Goal: Task Accomplishment & Management: Manage account settings

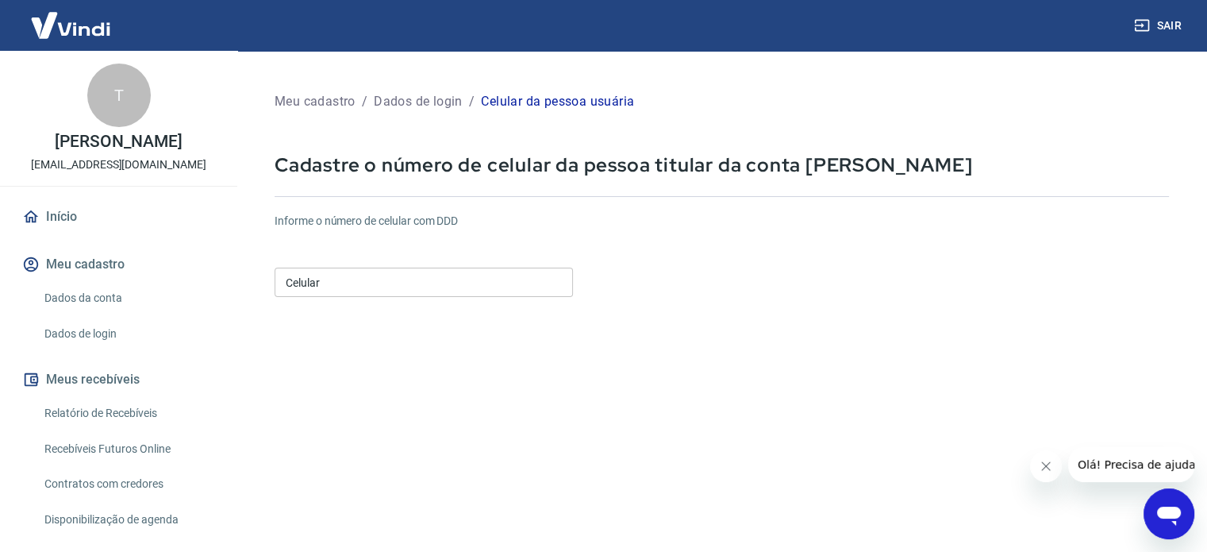
click at [502, 294] on input "Celular" at bounding box center [424, 281] width 298 height 29
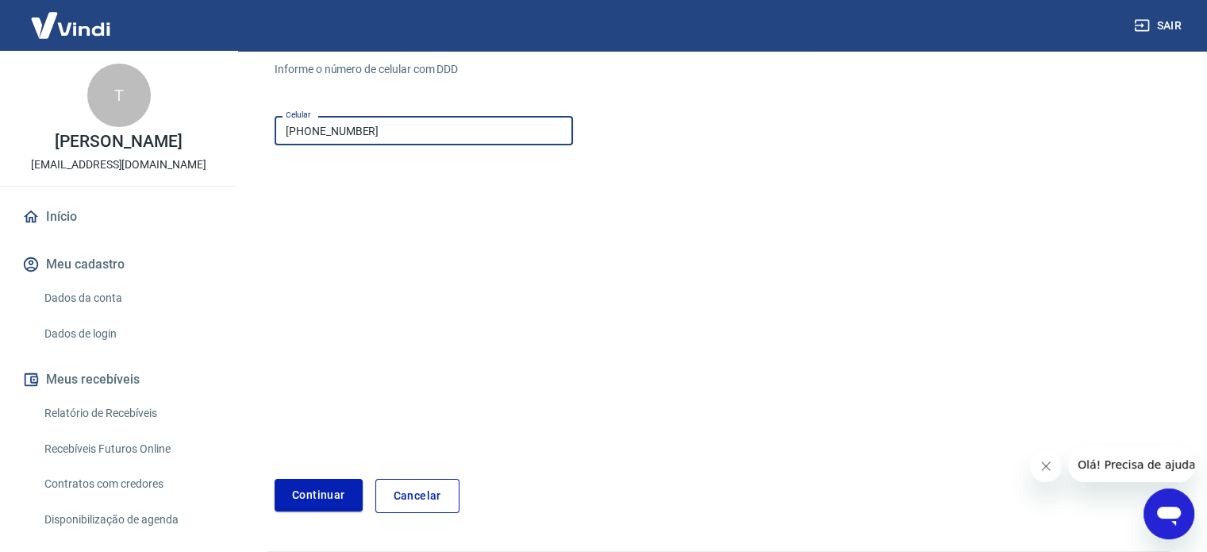
scroll to position [159, 0]
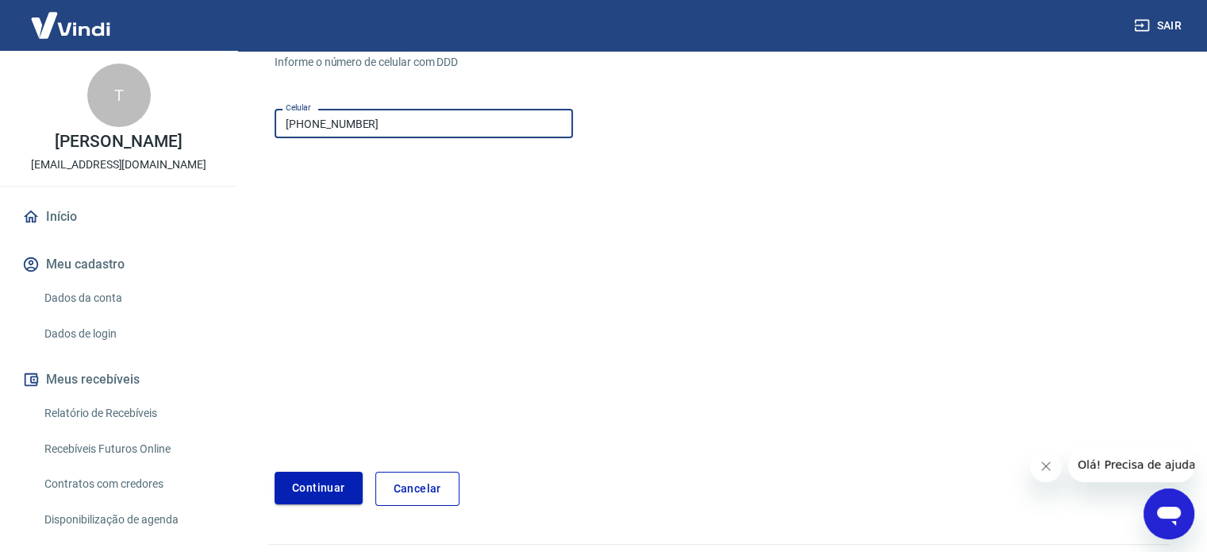
type input "[PHONE_NUMBER]"
click at [307, 494] on button "Continuar" at bounding box center [319, 487] width 88 height 33
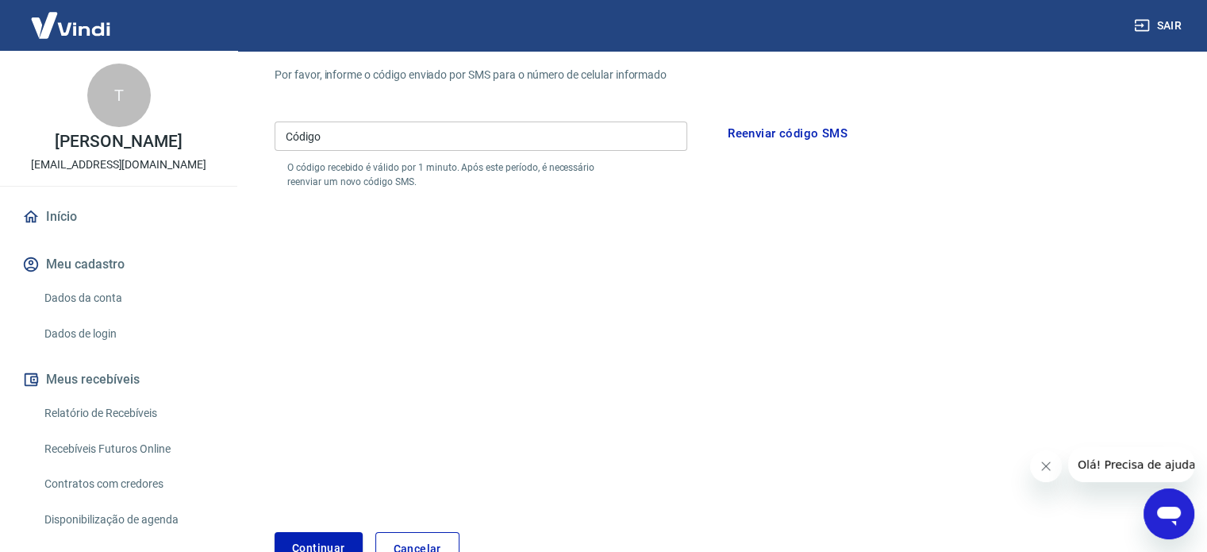
click at [476, 136] on input "Código" at bounding box center [481, 135] width 413 height 29
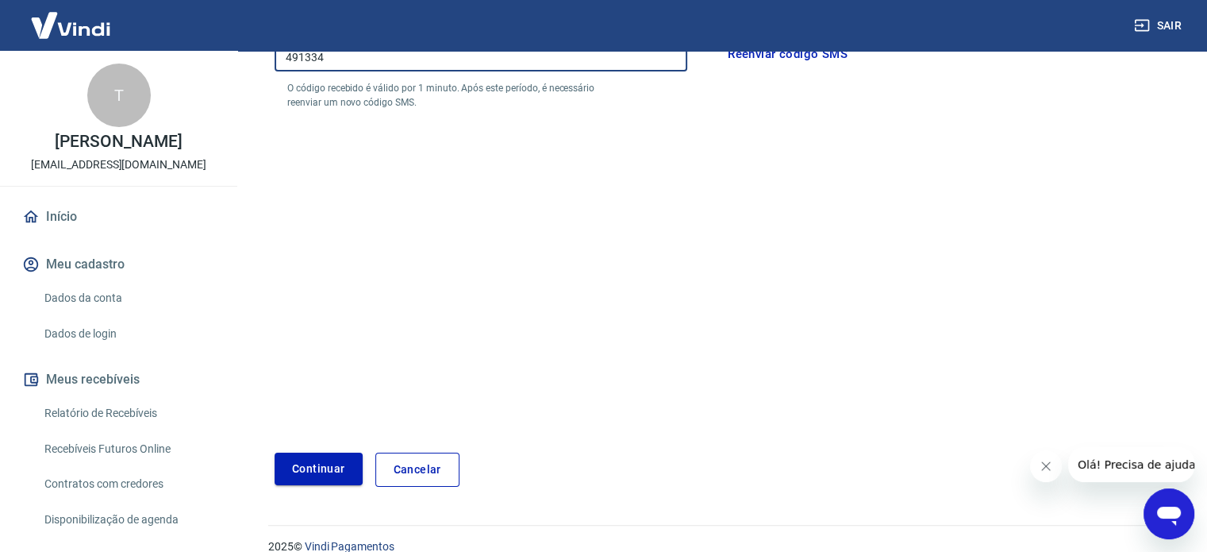
type input "491334"
click at [308, 468] on button "Continuar" at bounding box center [319, 468] width 88 height 33
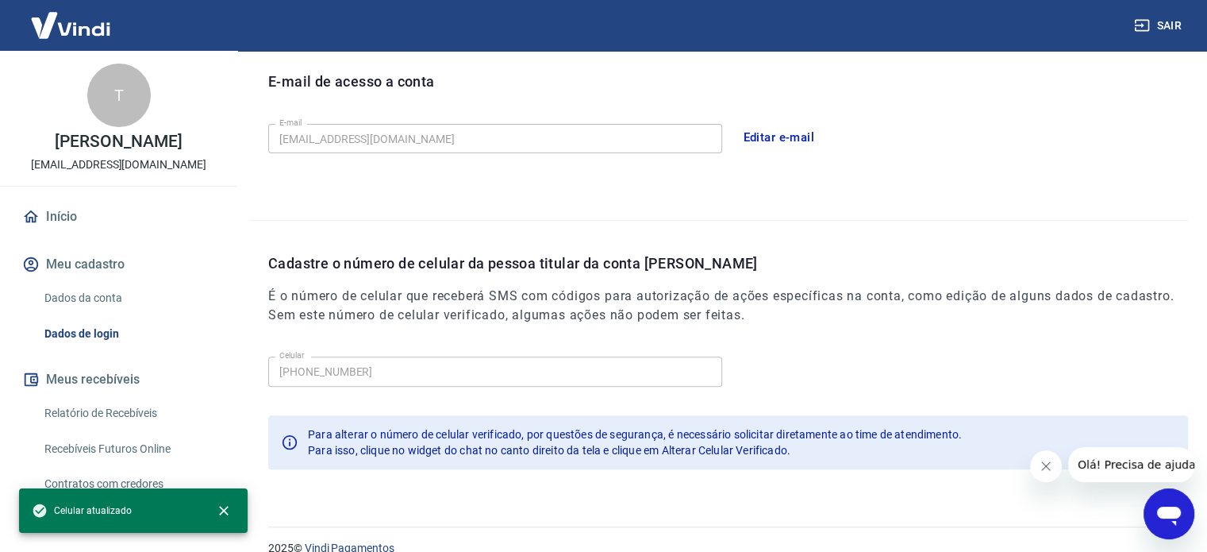
click at [68, 234] on link "Início" at bounding box center [118, 216] width 199 height 35
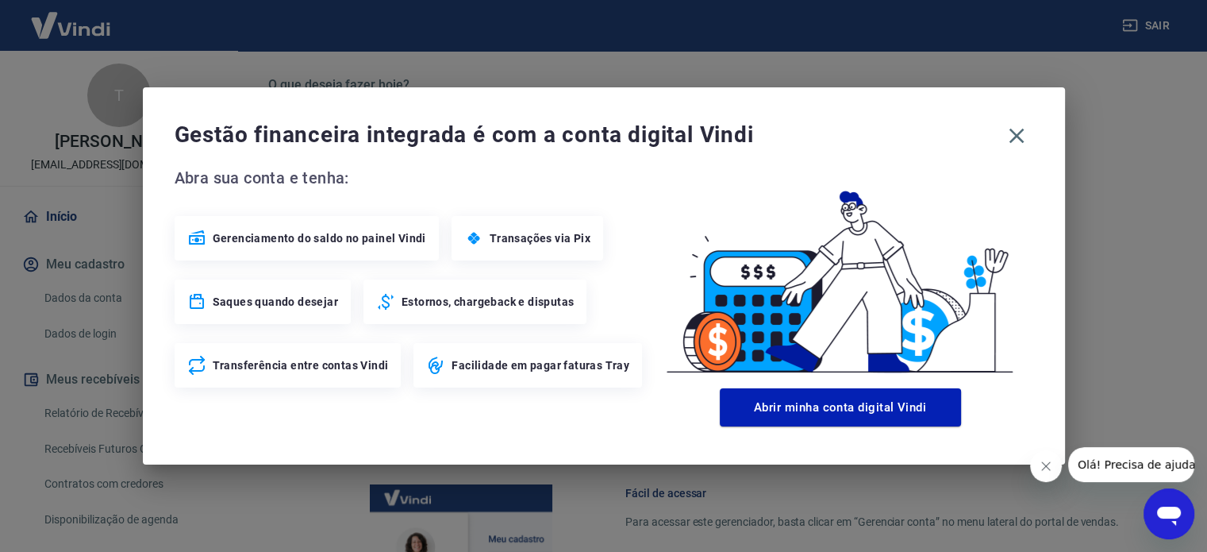
scroll to position [843, 0]
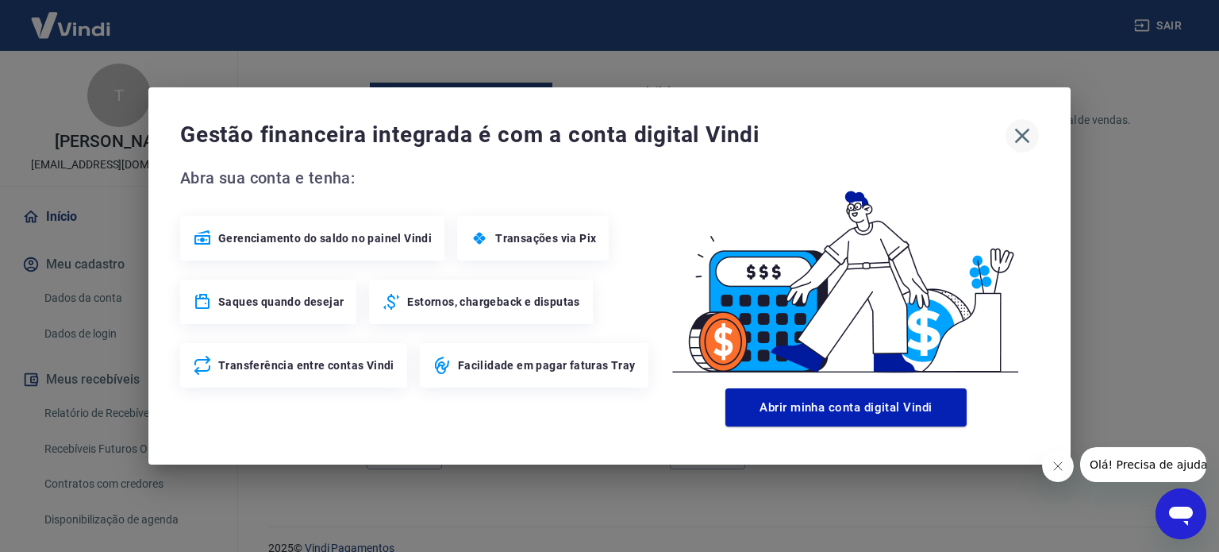
click at [1025, 140] on icon "button" at bounding box center [1022, 135] width 25 height 25
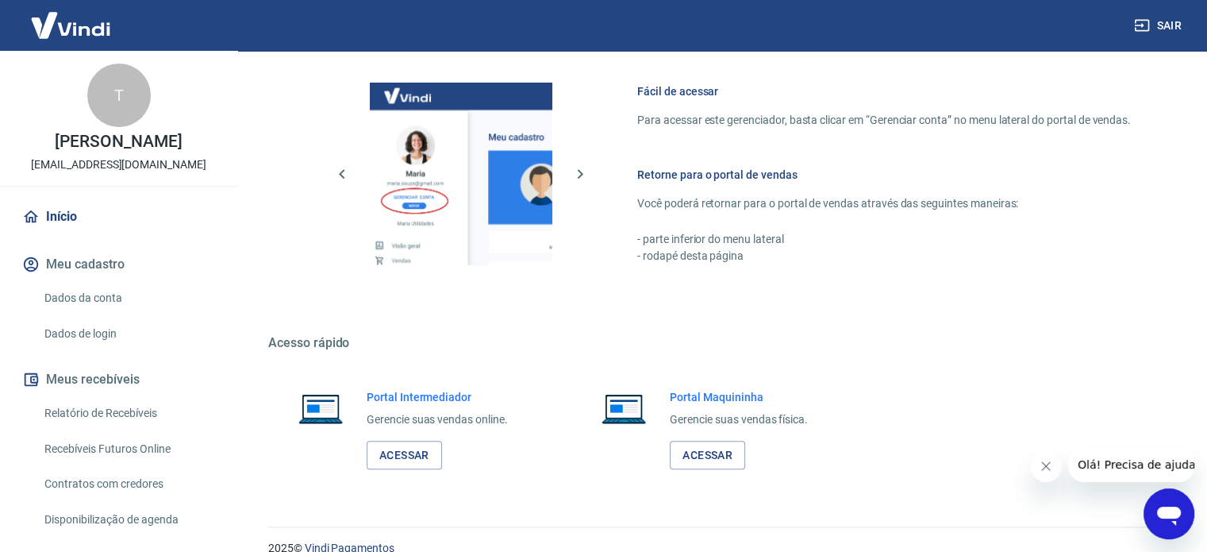
click at [1162, 515] on icon "Abrir janela de mensagens" at bounding box center [1169, 515] width 24 height 19
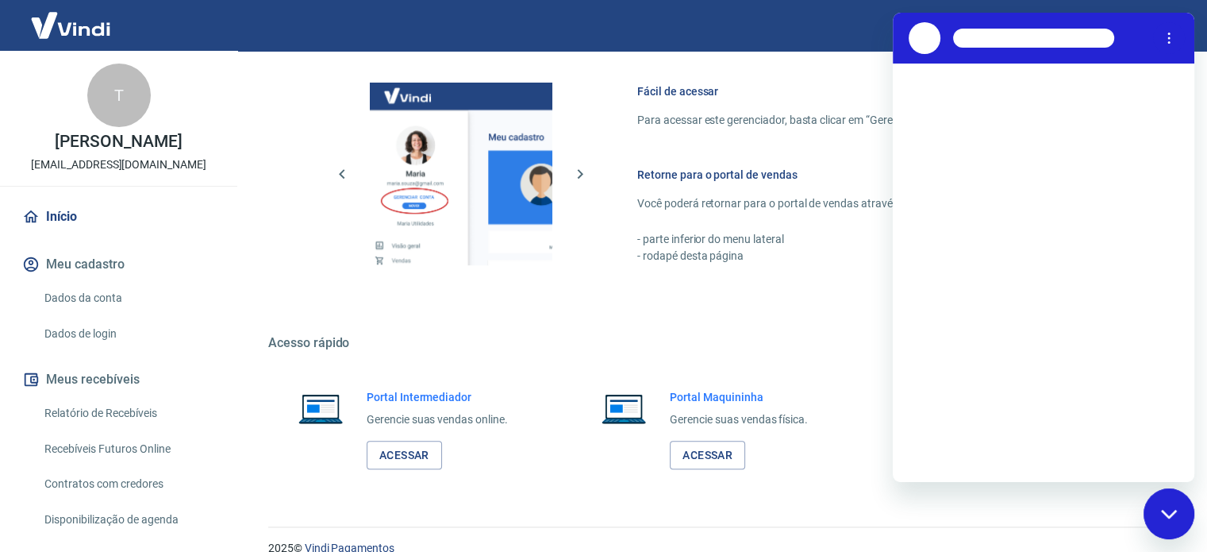
scroll to position [0, 0]
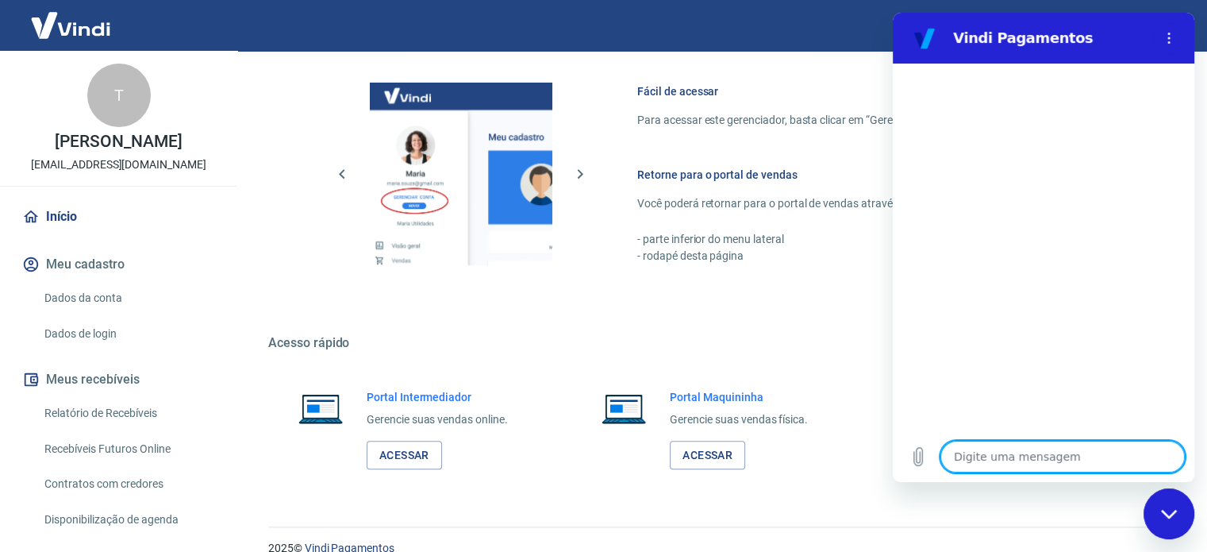
click at [1045, 464] on textarea at bounding box center [1063, 457] width 244 height 32
type textarea "o"
type textarea "x"
type textarea "ol"
type textarea "x"
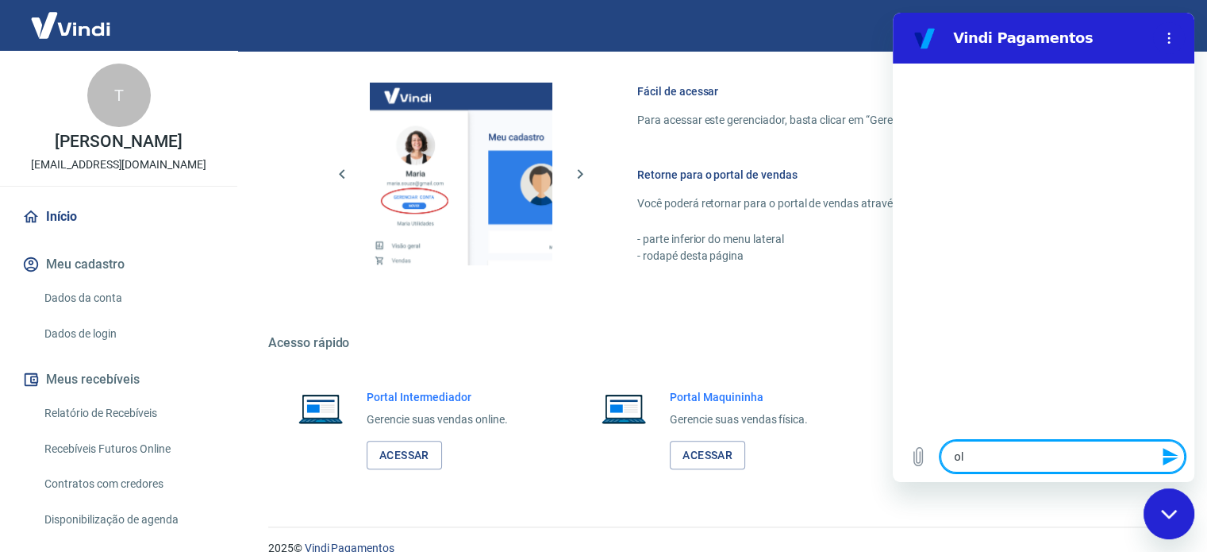
type textarea "olp"
type textarea "x"
type textarea "olpa"
type textarea "x"
type textarea "olpa"
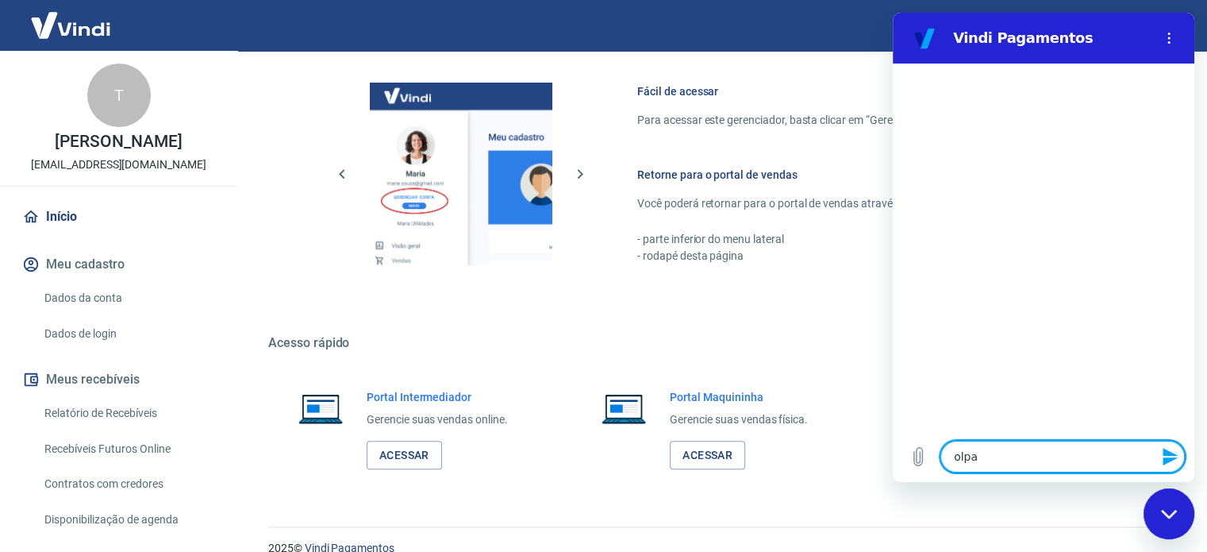
type textarea "x"
type textarea "olpa"
type textarea "x"
type textarea "olp"
type textarea "x"
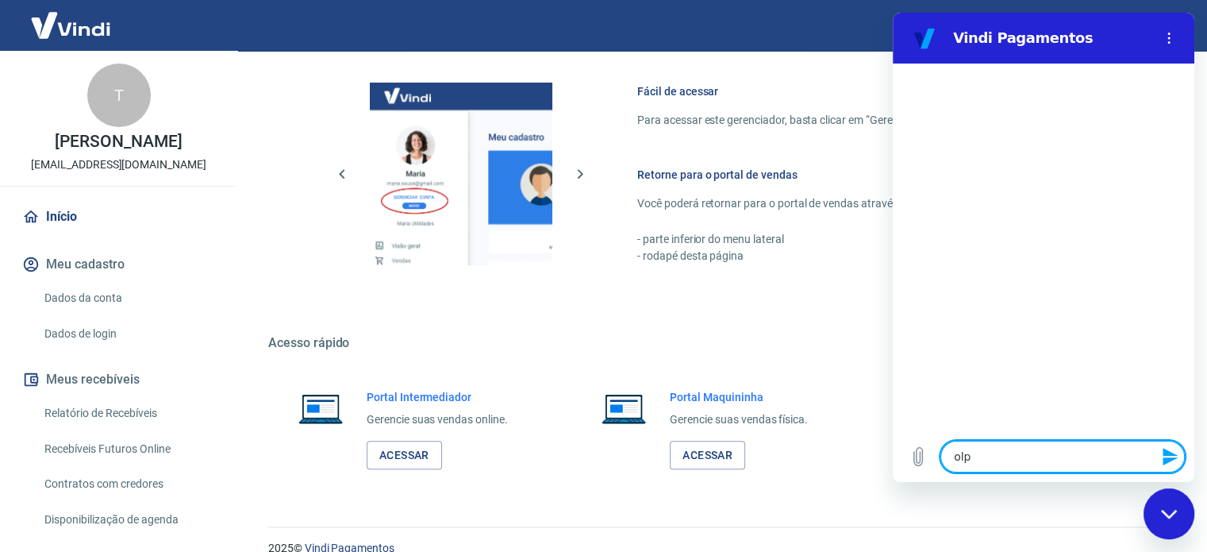
type textarea "ol"
type textarea "x"
type textarea "o"
type textarea "x"
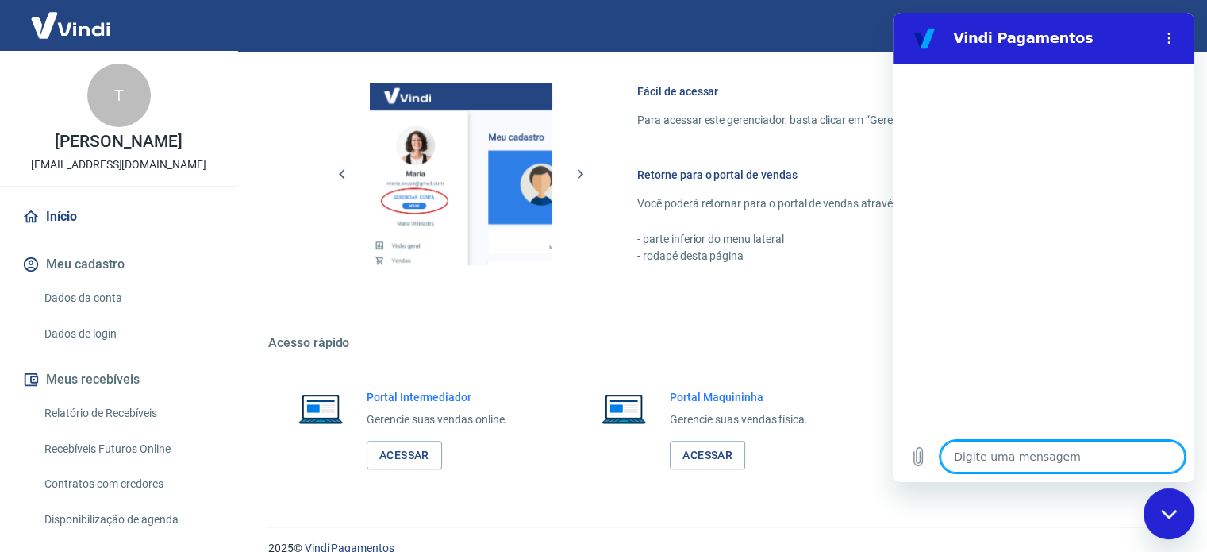
type textarea "O"
type textarea "x"
type textarea "Oi"
type textarea "x"
type textarea "Oi"
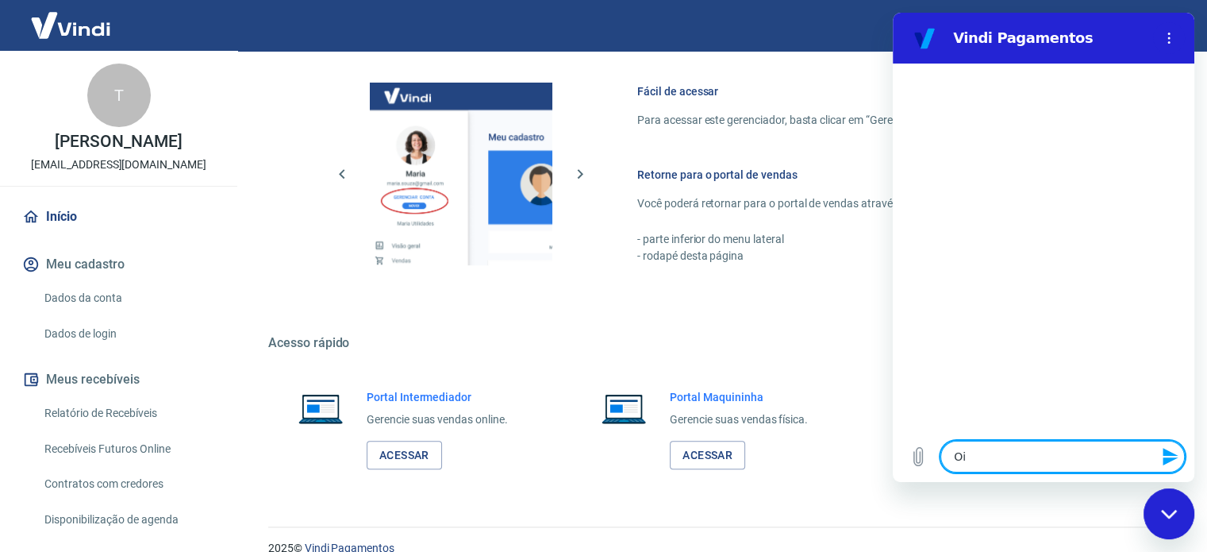
type textarea "x"
type textarea "Oi p"
type textarea "x"
type textarea "Oi pe"
type textarea "x"
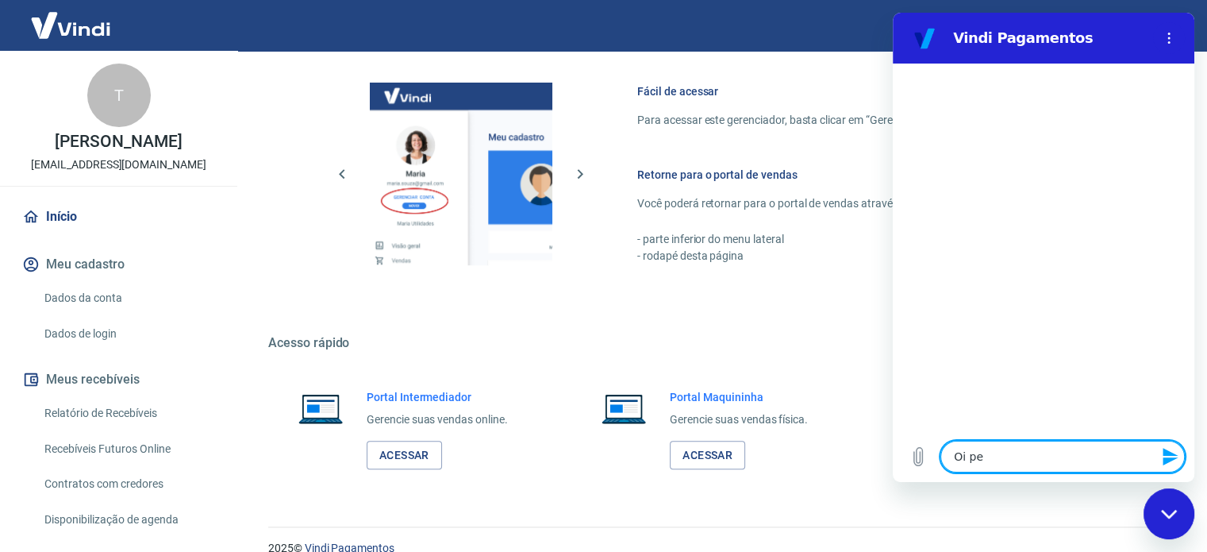
type textarea "Oi pes"
type textarea "x"
type textarea "Oi pess"
type textarea "x"
type textarea "Oi pesso"
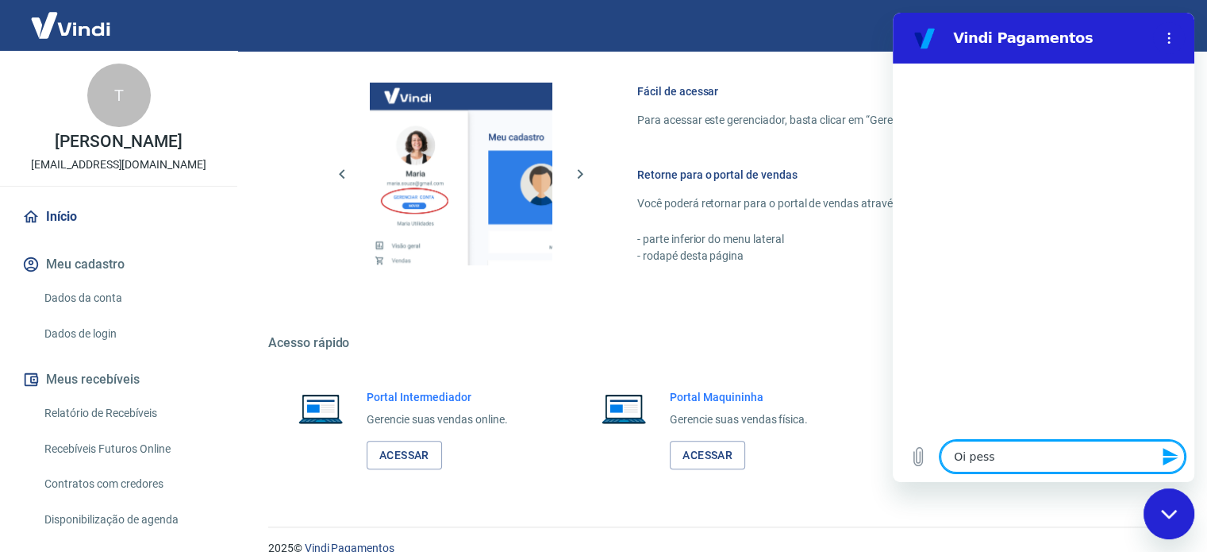
type textarea "x"
type textarea "Oi pessoa"
type textarea "x"
type textarea "Oi pessoal"
type textarea "x"
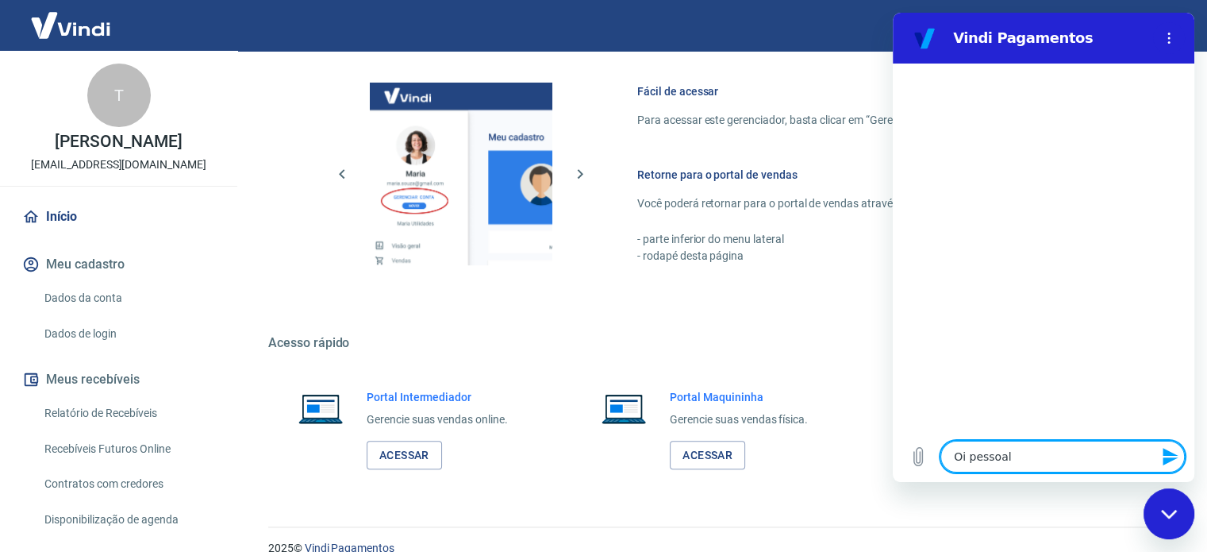
type textarea "Oi pessoal,"
type textarea "x"
type textarea "Oi pessoal,"
type textarea "x"
type textarea "Oi pessoal, b"
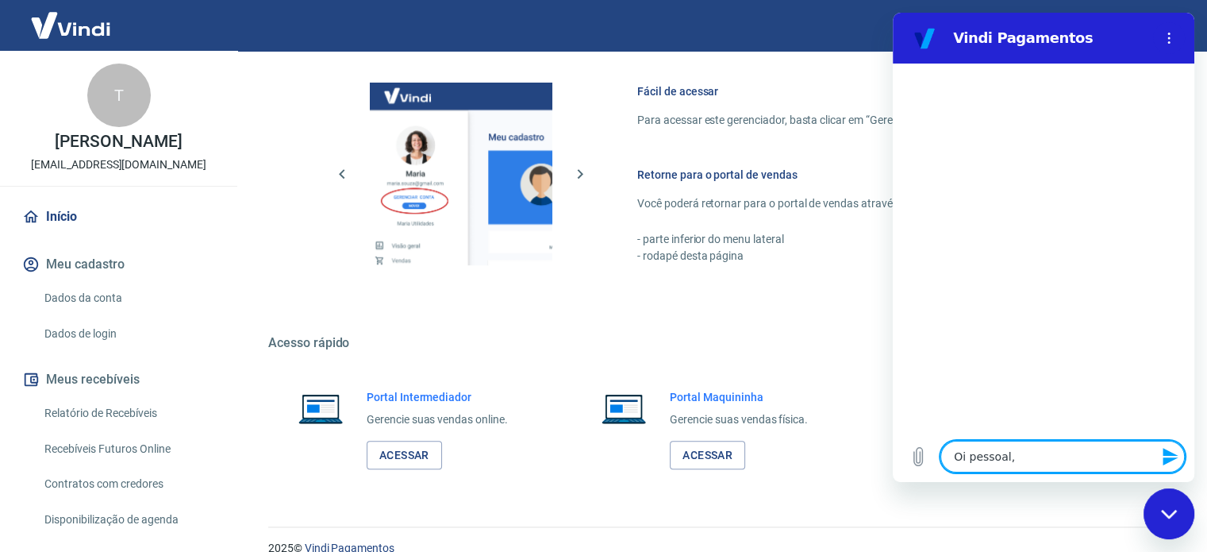
type textarea "x"
type textarea "Oi pessoal, bo"
type textarea "x"
type textarea "Oi pessoal, bom"
type textarea "x"
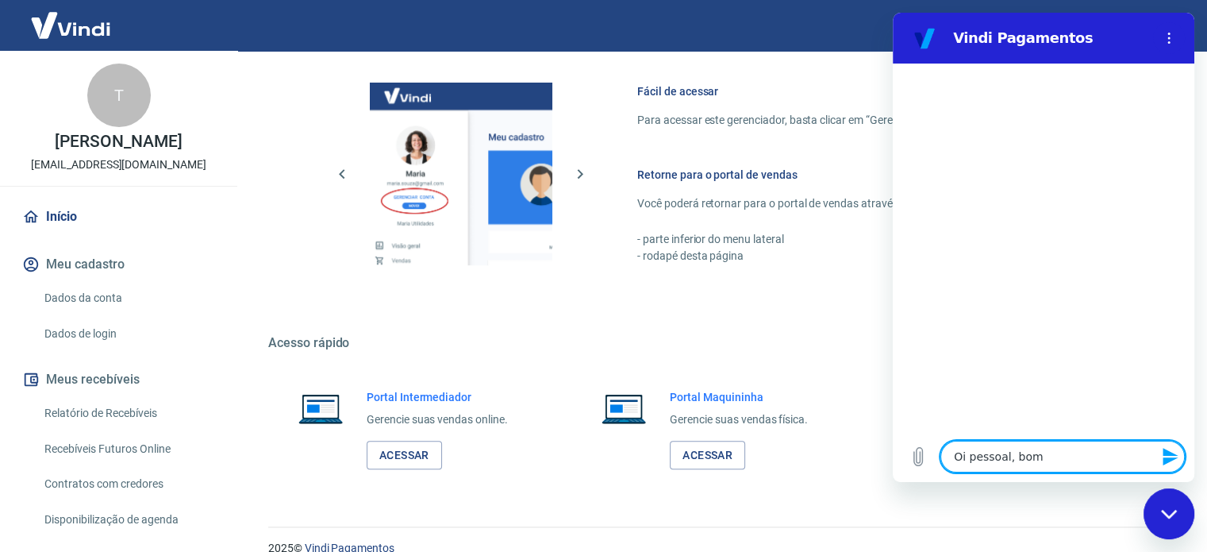
type textarea "Oi pessoal, bom"
type textarea "x"
type textarea "Oi pessoal, bom d"
type textarea "x"
type textarea "Oi pessoal, bom di"
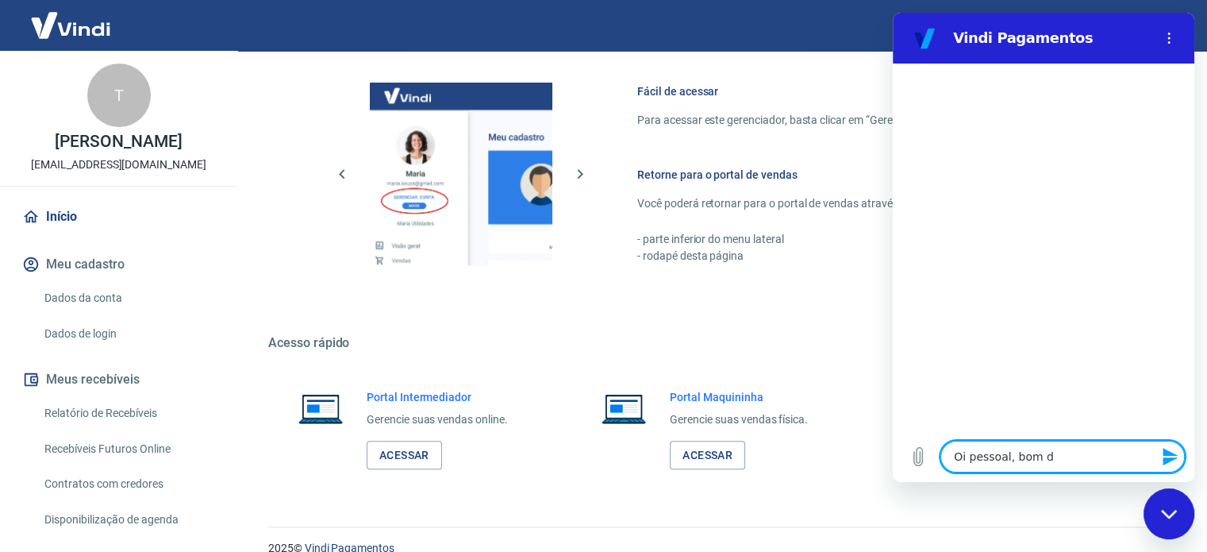
type textarea "x"
type textarea "Oi pessoal, bom dia"
type textarea "x"
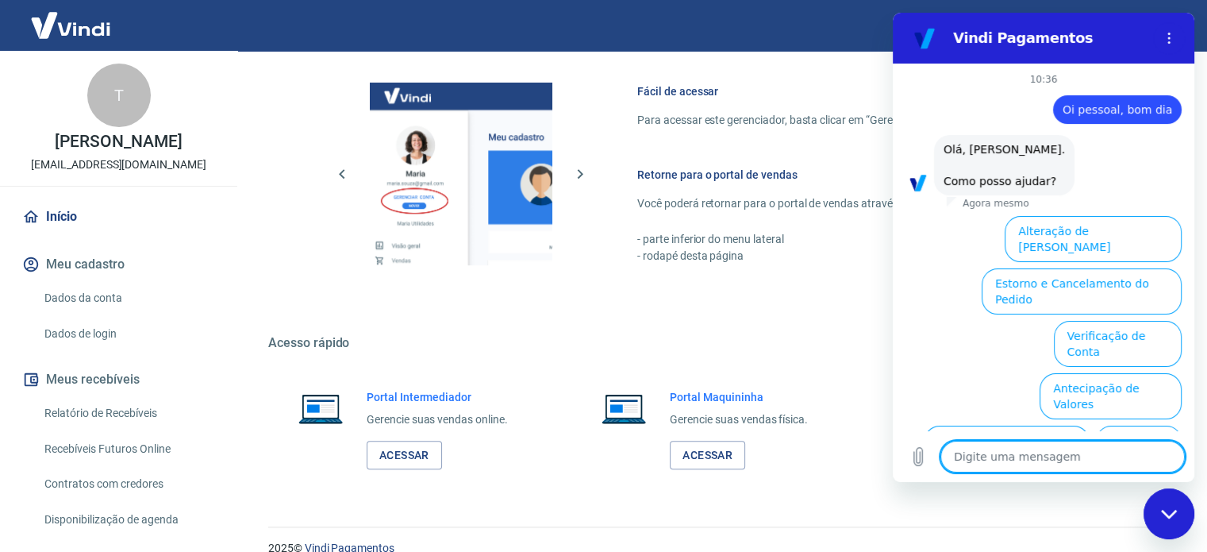
scroll to position [108, 0]
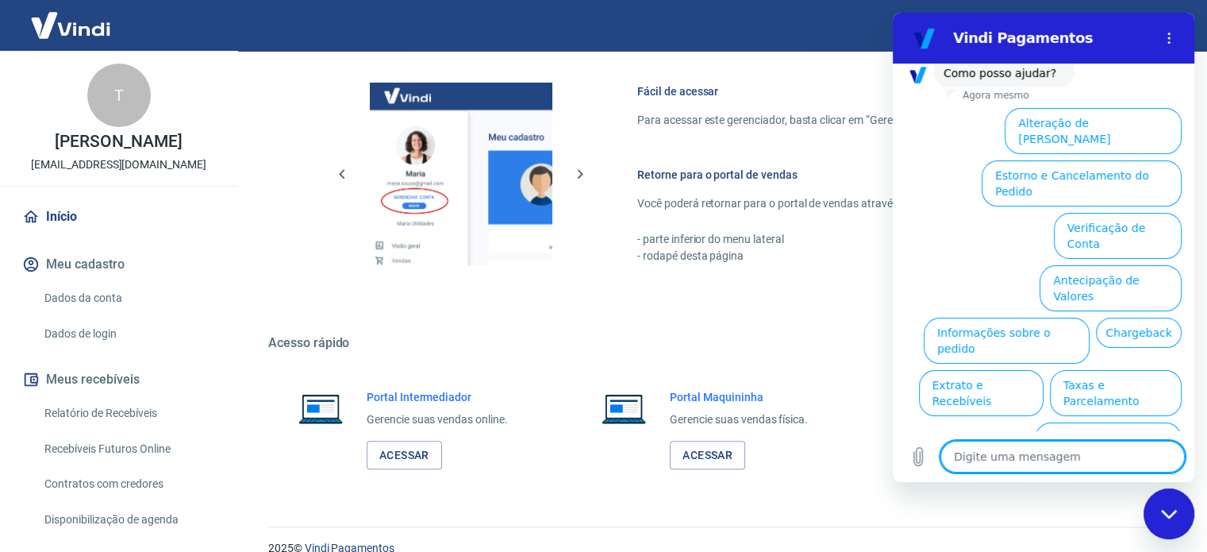
click at [1045, 464] on textarea at bounding box center [1063, 457] width 244 height 32
type textarea "f"
type textarea "x"
type textarea "fa"
type textarea "x"
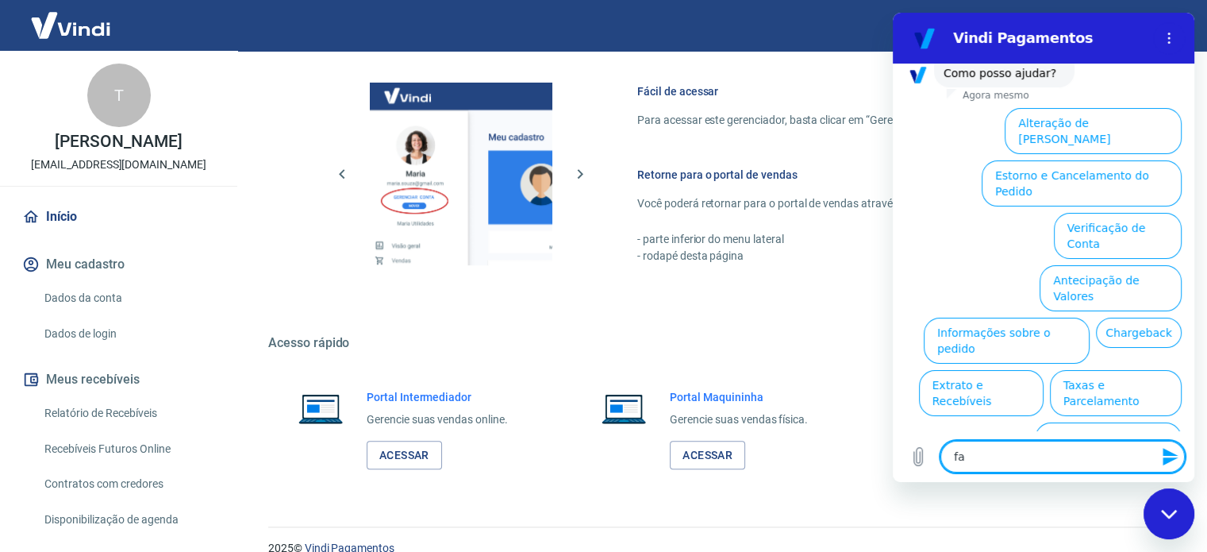
type textarea "fal"
type textarea "x"
type textarea "fala"
type textarea "x"
type textarea "falar"
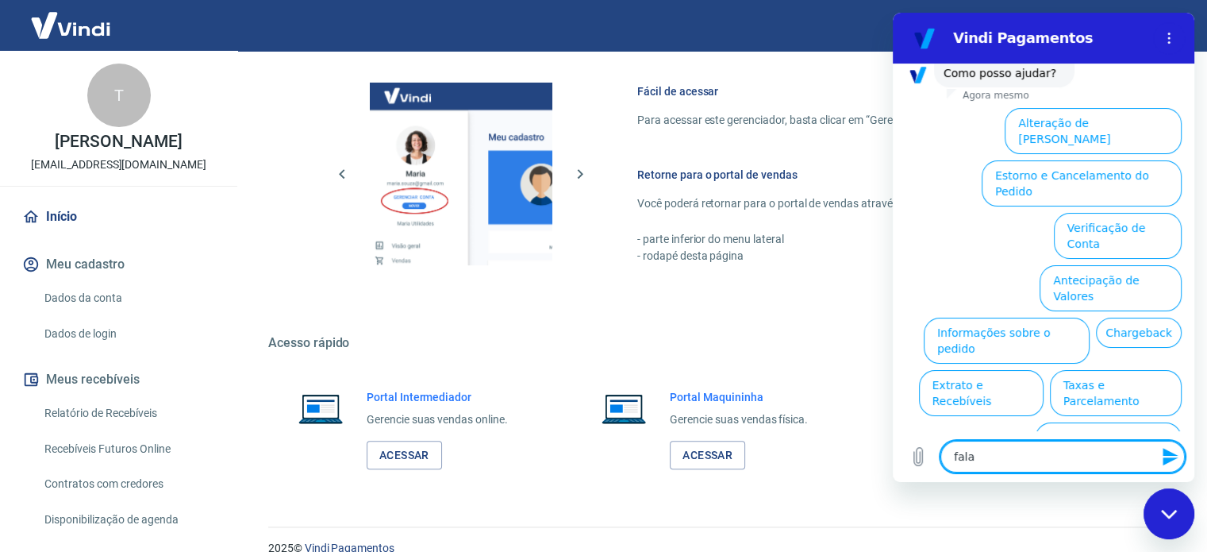
type textarea "x"
type textarea "falar"
type textarea "x"
type textarea "falar c"
type textarea "x"
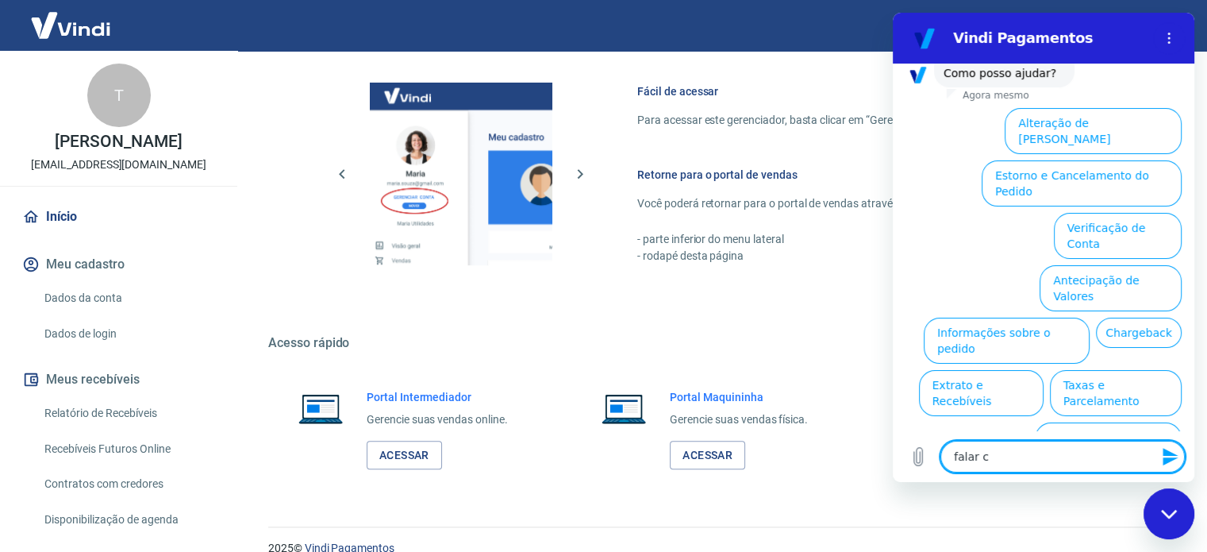
type textarea "falar co"
type textarea "x"
type textarea "falar com"
type textarea "x"
type textarea "falar com"
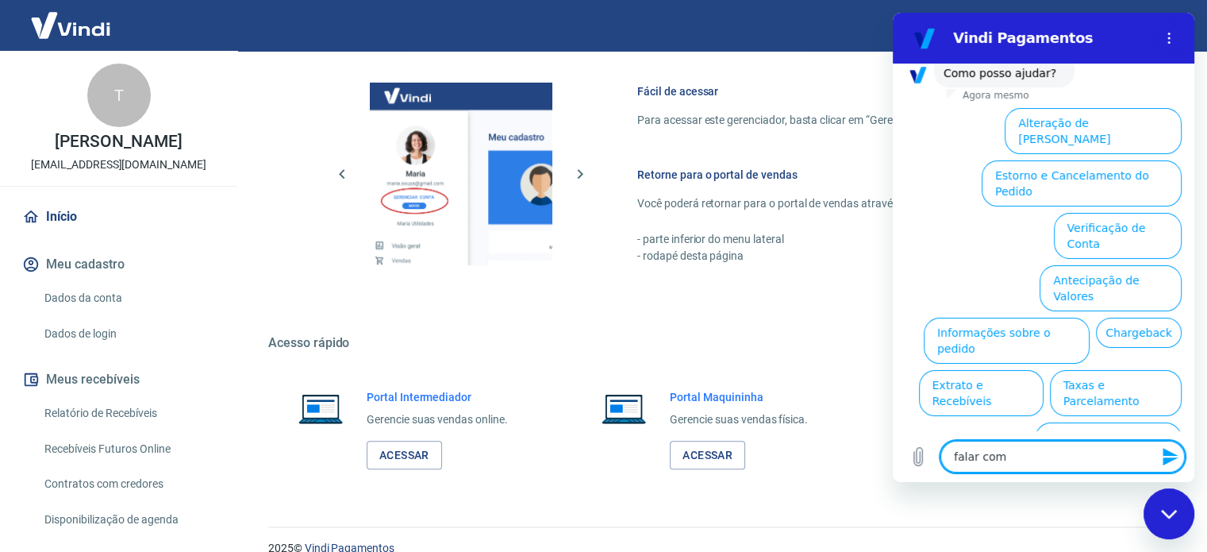
type textarea "x"
type textarea "falar com a"
type textarea "x"
type textarea "falar com at"
type textarea "x"
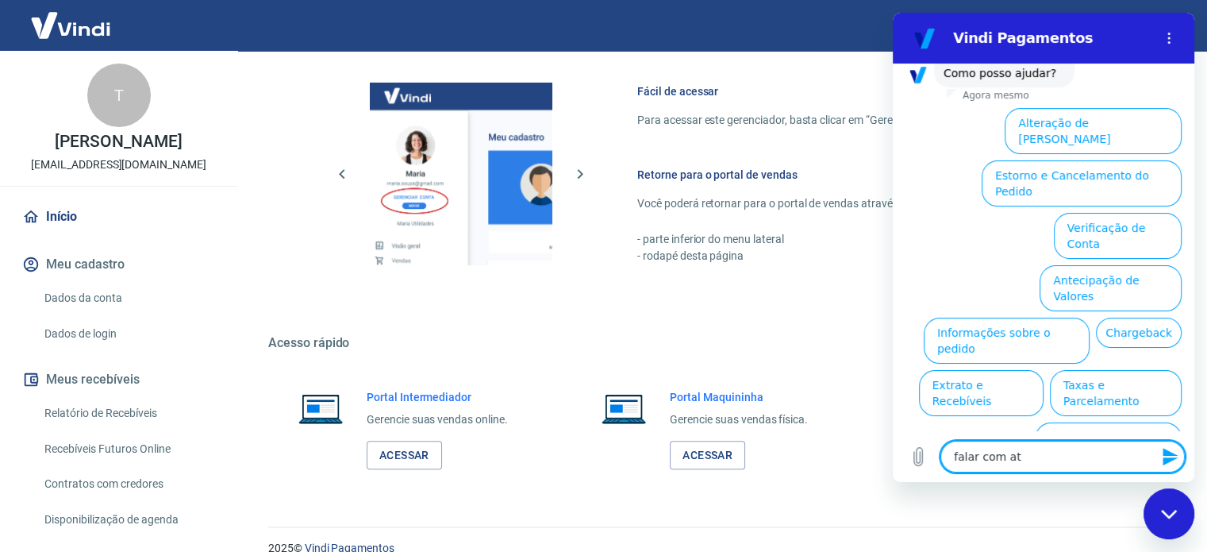
type textarea "falar com ate"
type textarea "x"
type textarea "falar com aten"
type textarea "x"
type textarea "falar com atend"
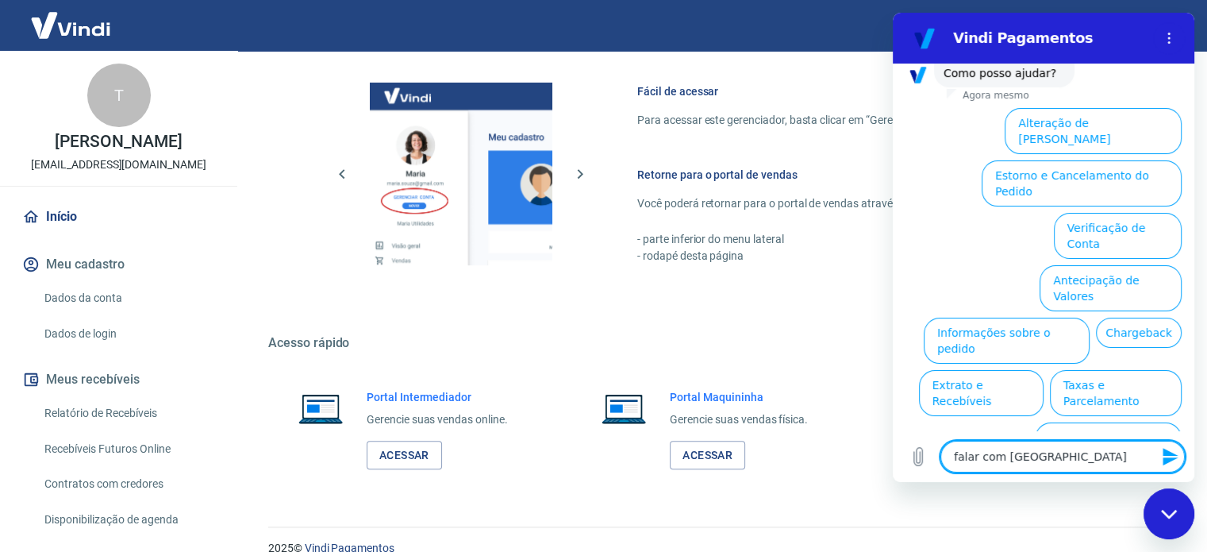
type textarea "x"
type textarea "falar com atende"
type textarea "x"
type textarea "falar com atenden"
type textarea "x"
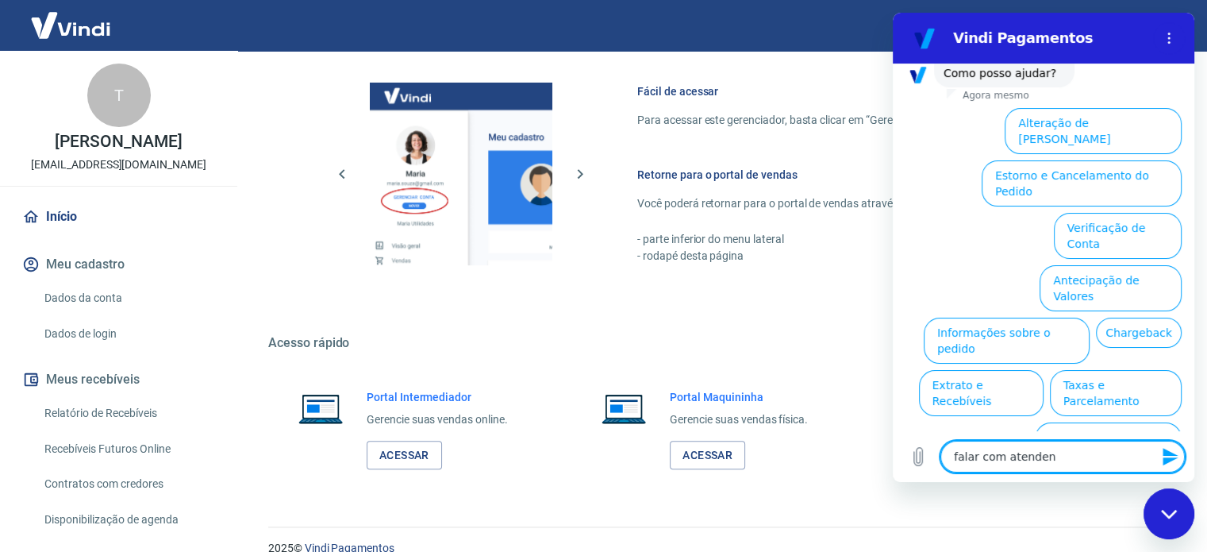
type textarea "falar com atendent"
type textarea "x"
type textarea "falar com atendente"
type textarea "x"
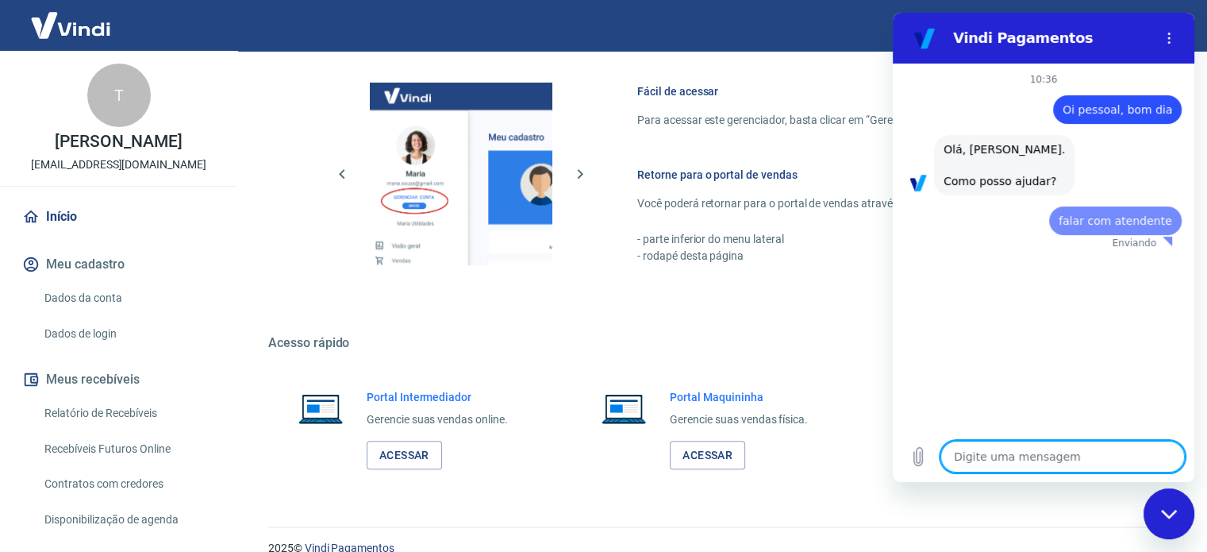
scroll to position [0, 0]
type textarea "x"
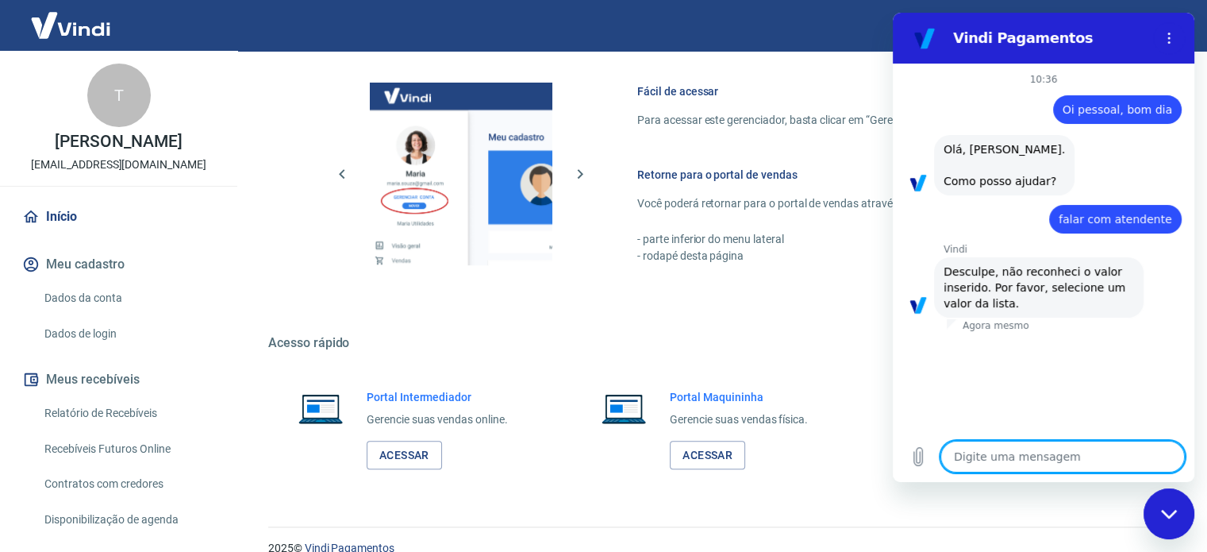
click at [1045, 464] on textarea at bounding box center [1063, 457] width 244 height 32
type textarea "f"
type textarea "x"
type textarea "fa"
type textarea "x"
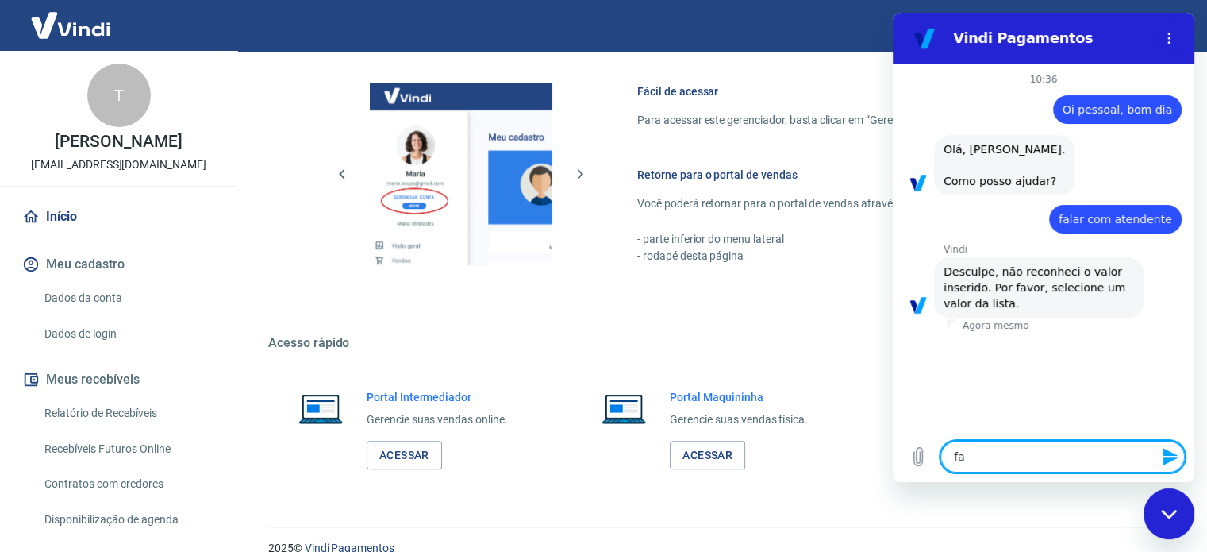
type textarea "fal"
type textarea "x"
type textarea "fala"
type textarea "x"
type textarea "falar"
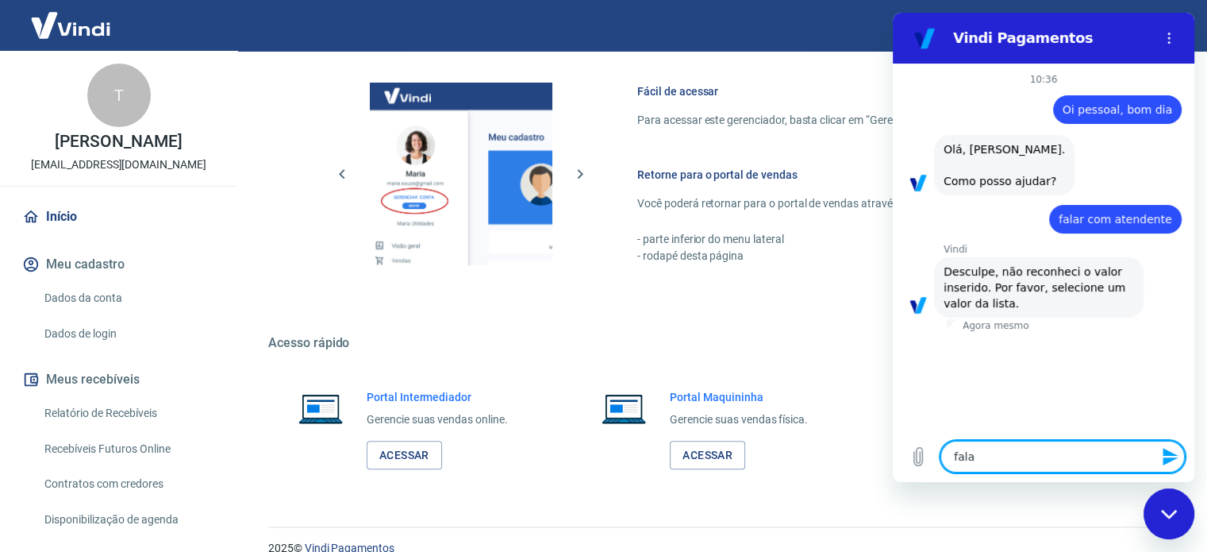
type textarea "x"
type textarea "falar"
type textarea "x"
type textarea "falar c"
type textarea "x"
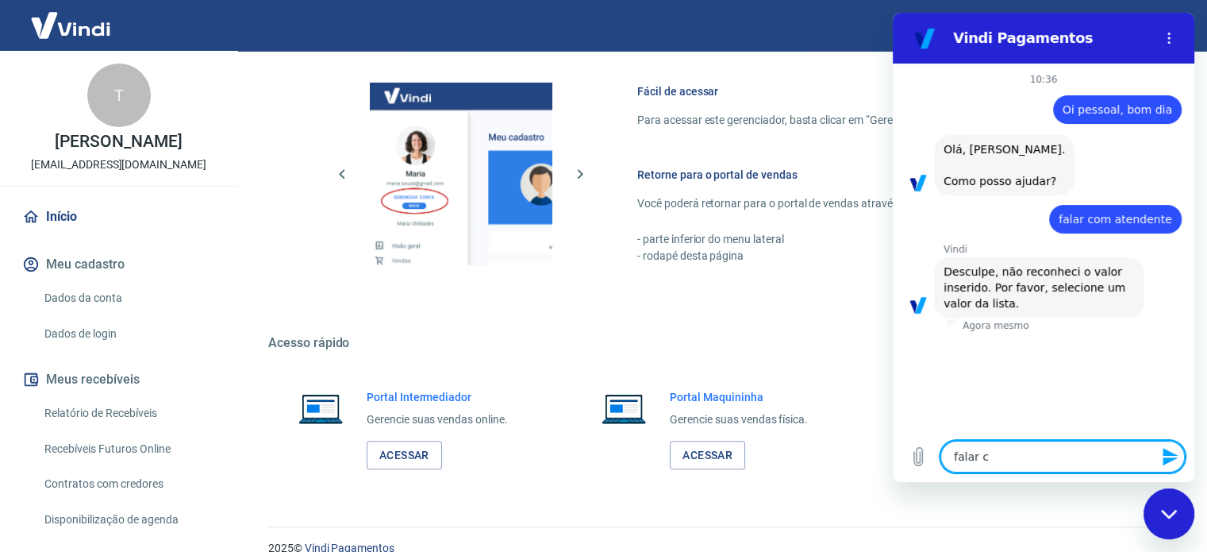
type textarea "falar co"
type textarea "x"
type textarea "falar com"
type textarea "x"
type textarea "falar com"
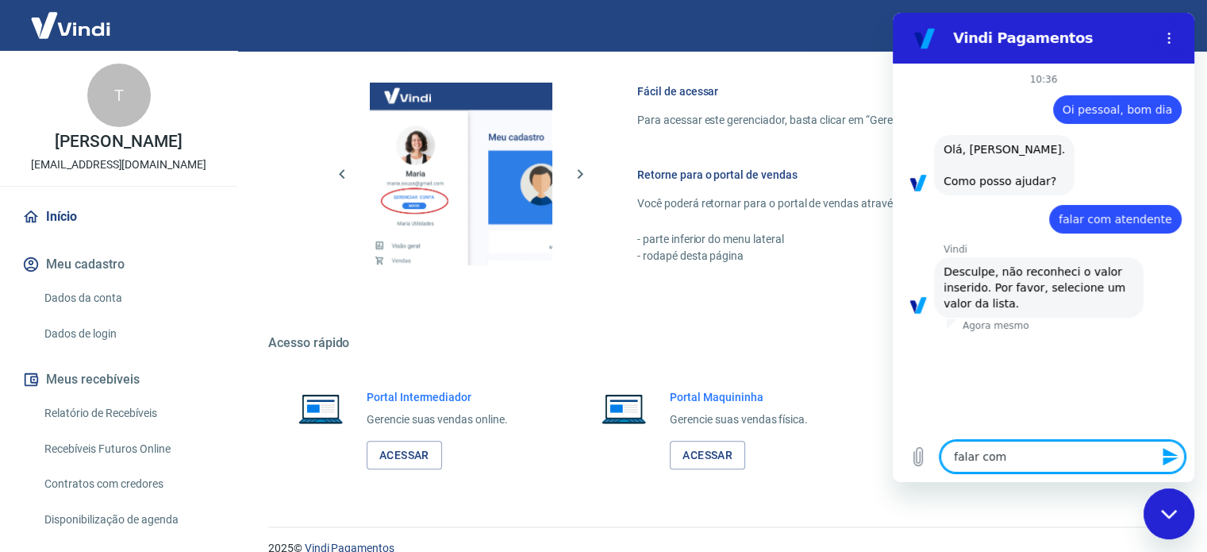
type textarea "x"
type textarea "falar com h"
type textarea "x"
type textarea "falar com hu"
type textarea "x"
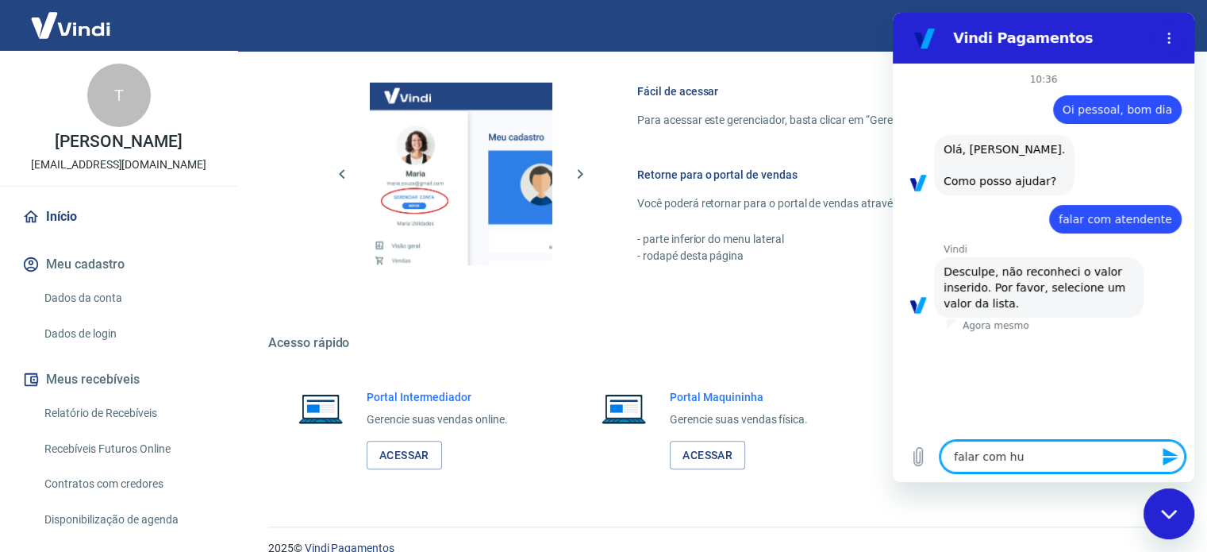
type textarea "falar com hum"
type textarea "x"
type textarea "falar com huma"
type textarea "x"
type textarea "falar com human"
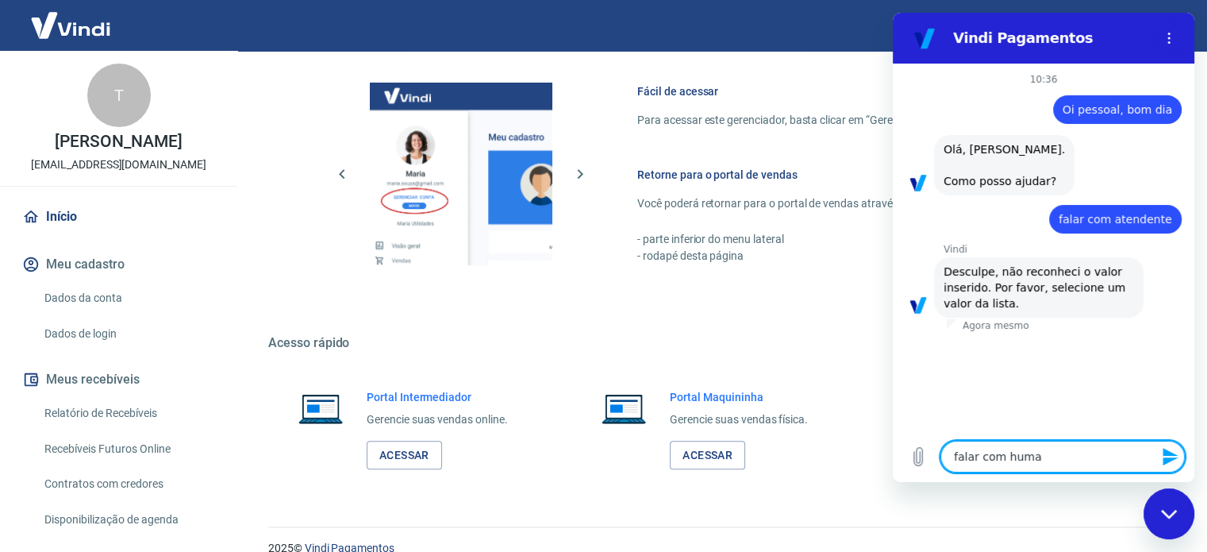
type textarea "x"
type textarea "falar com humano"
type textarea "x"
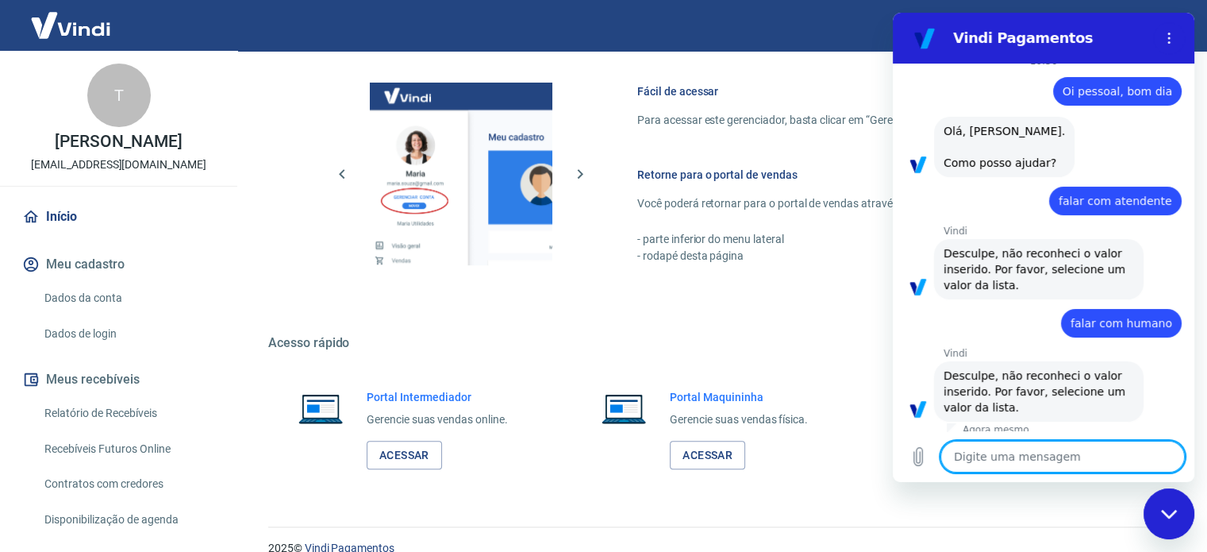
scroll to position [26, 0]
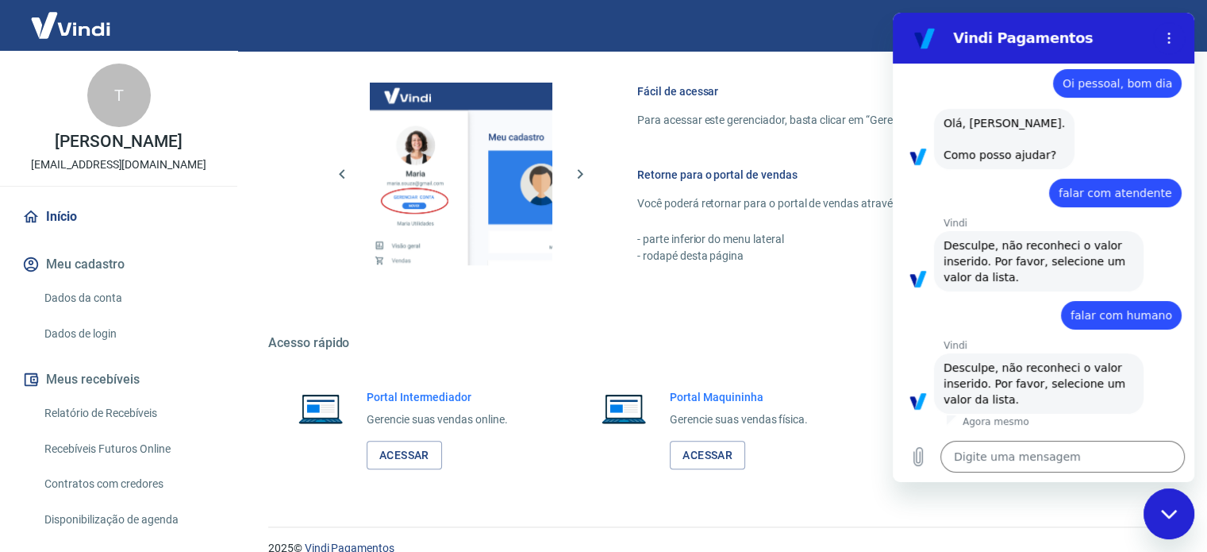
click at [1164, 519] on div "Fechar janela de mensagens" at bounding box center [1169, 514] width 48 height 48
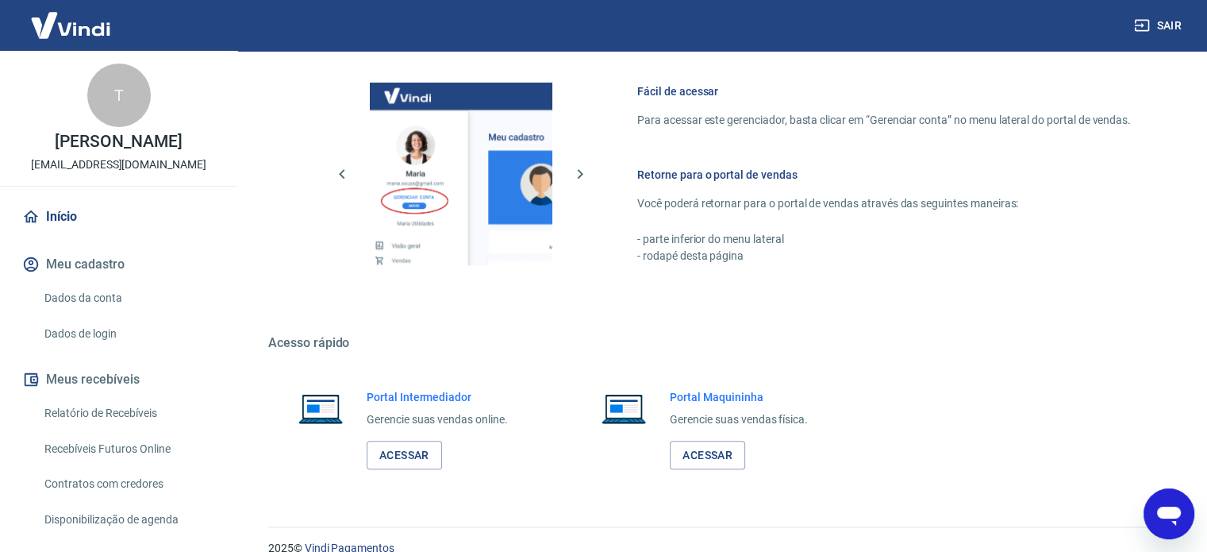
click at [1164, 519] on icon "Abrir janela de mensagens" at bounding box center [1169, 513] width 29 height 29
type textarea "x"
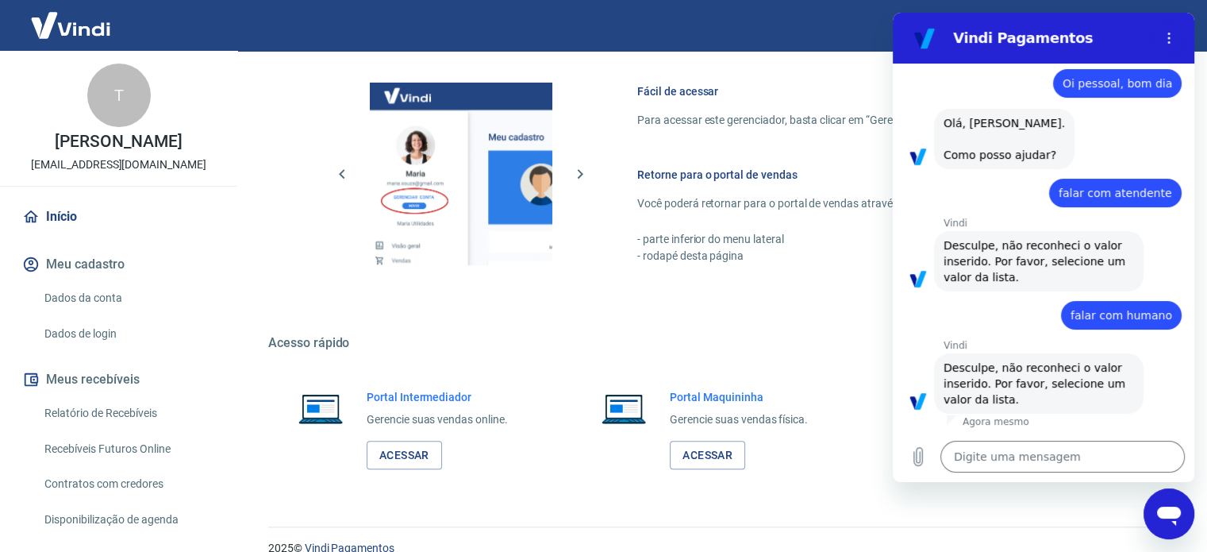
scroll to position [0, 0]
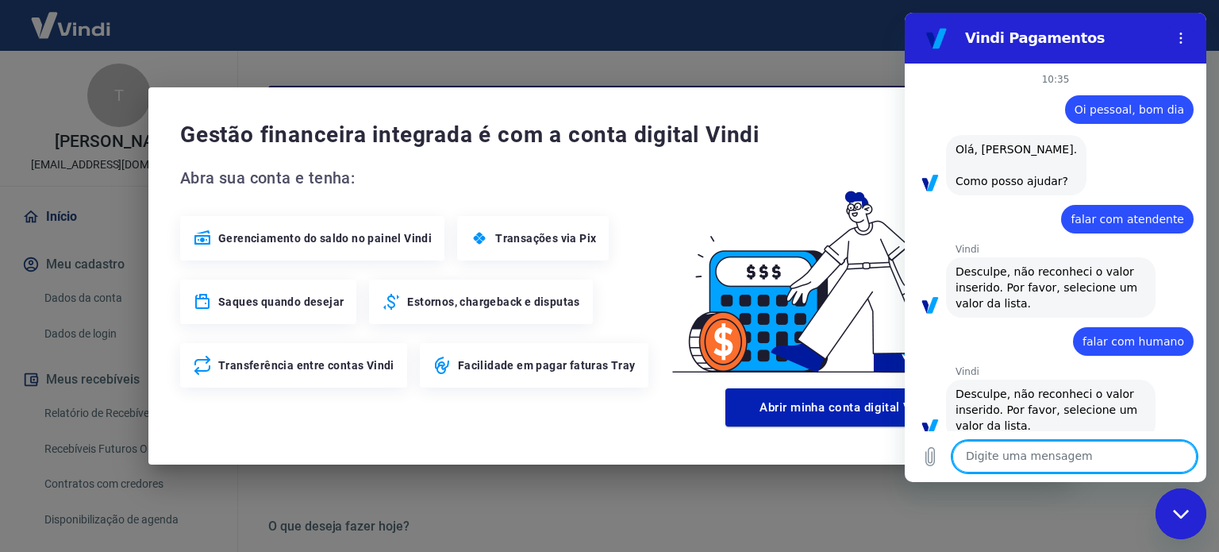
scroll to position [26, 0]
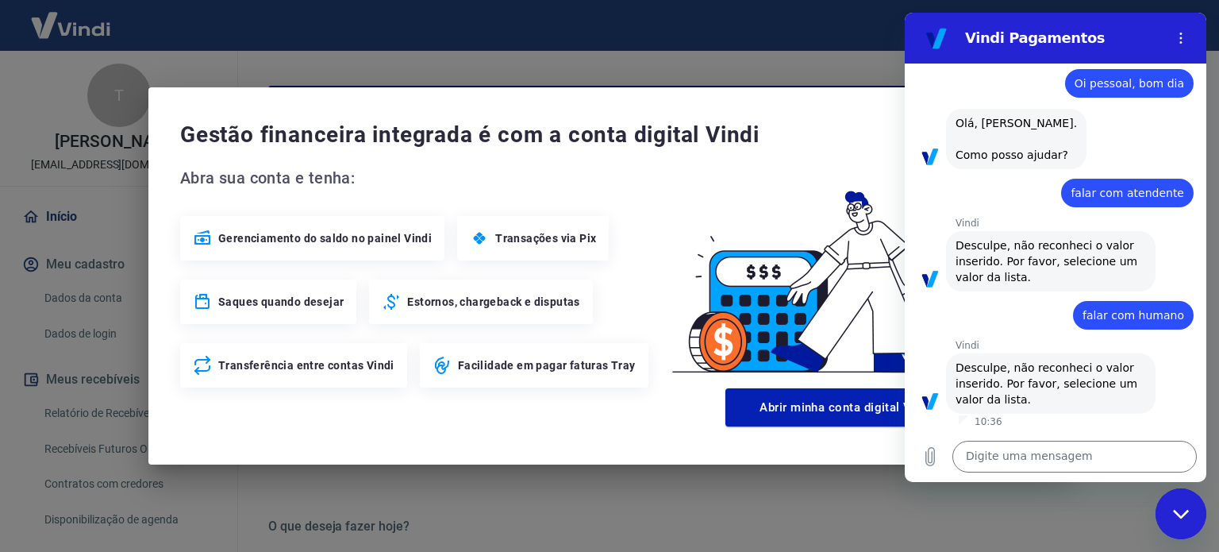
click at [1178, 514] on icon "Fechar janela de mensagens" at bounding box center [1180, 513] width 16 height 9
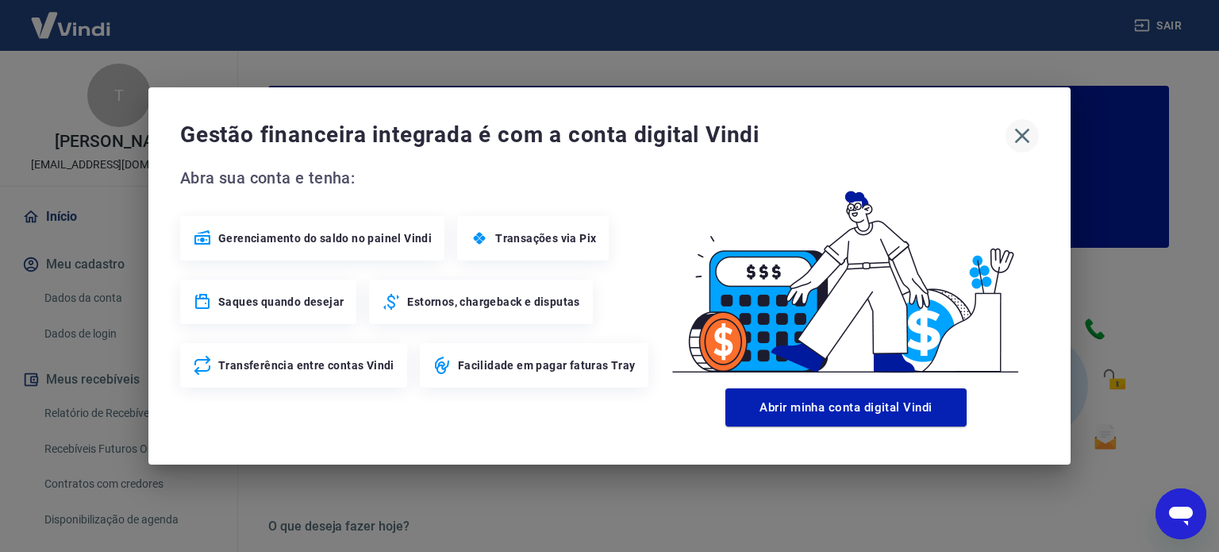
click at [1022, 135] on icon "button" at bounding box center [1022, 136] width 15 height 15
